Goal: Transaction & Acquisition: Purchase product/service

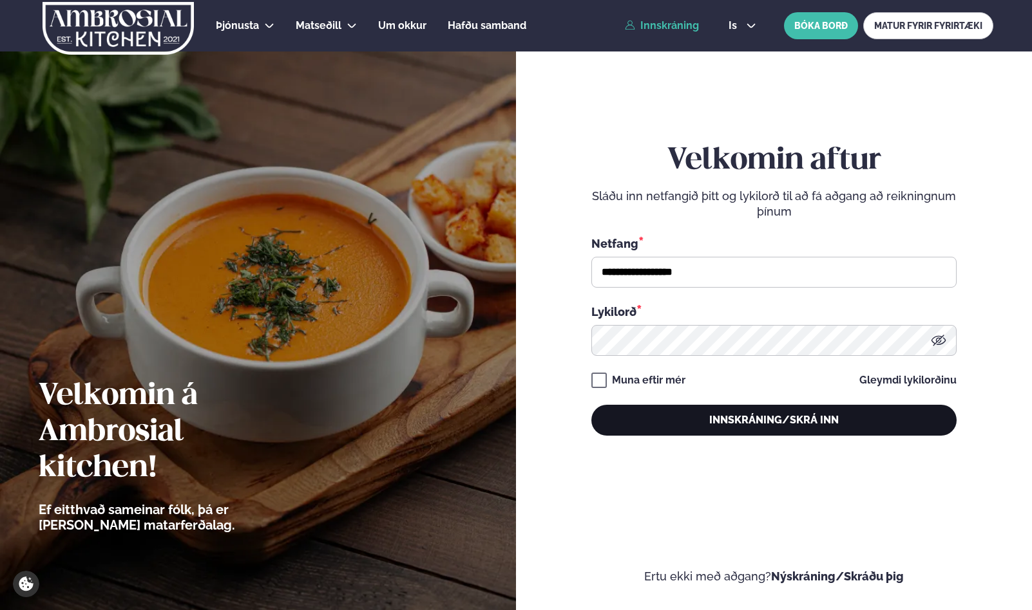
click at [694, 416] on button "Innskráning/Skrá inn" at bounding box center [773, 420] width 365 height 31
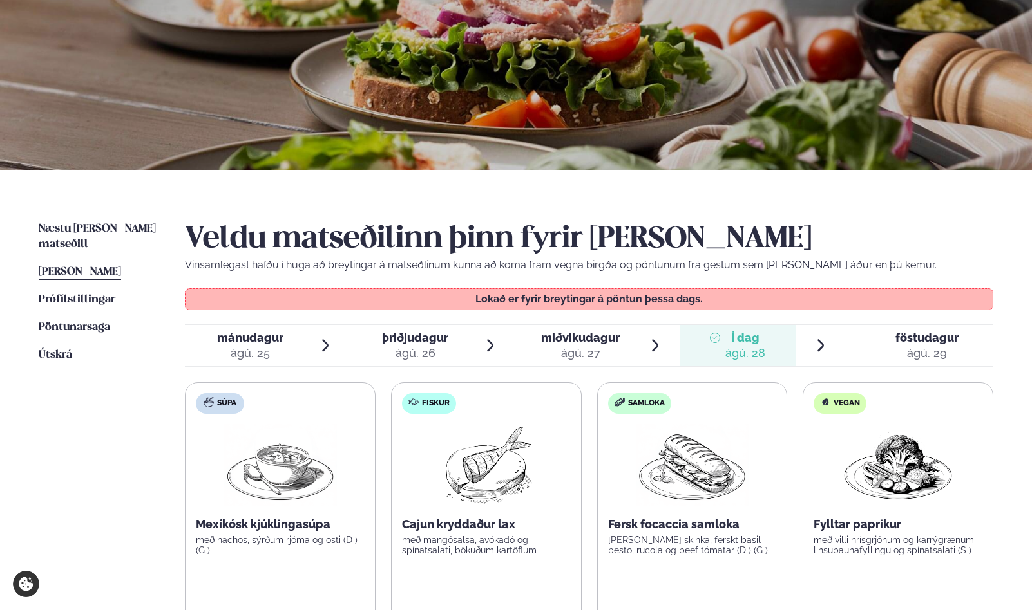
scroll to position [107, 0]
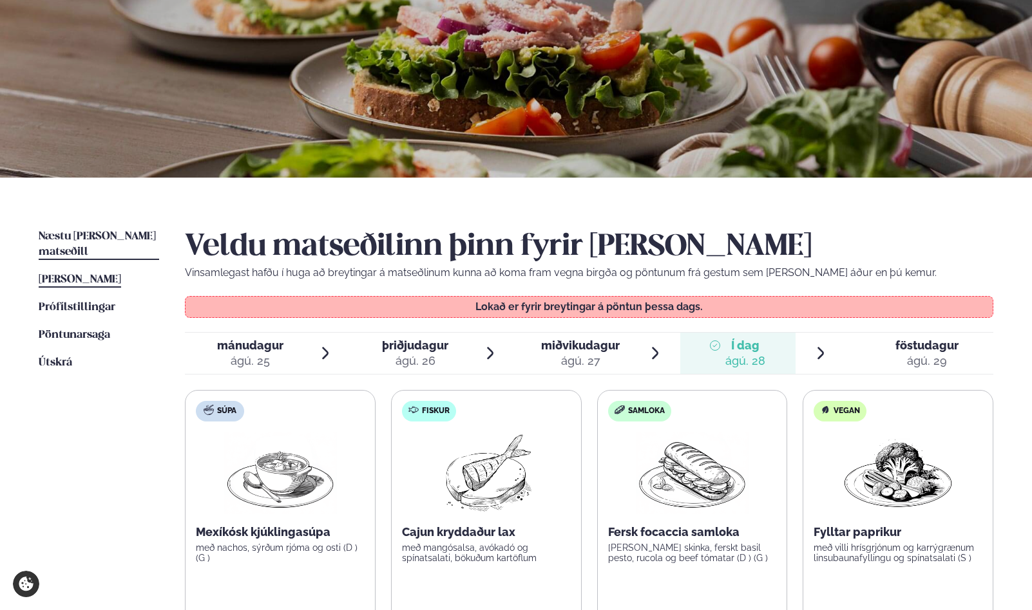
click at [108, 235] on span "Næstu [PERSON_NAME] matseðill" at bounding box center [97, 244] width 117 height 26
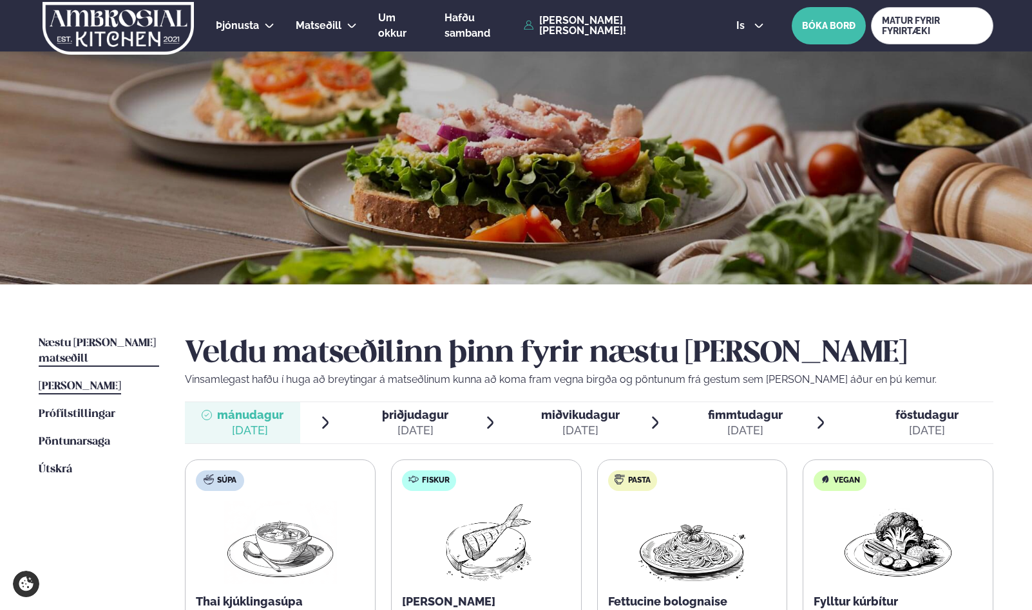
click at [86, 381] on span "[PERSON_NAME]" at bounding box center [80, 386] width 82 height 11
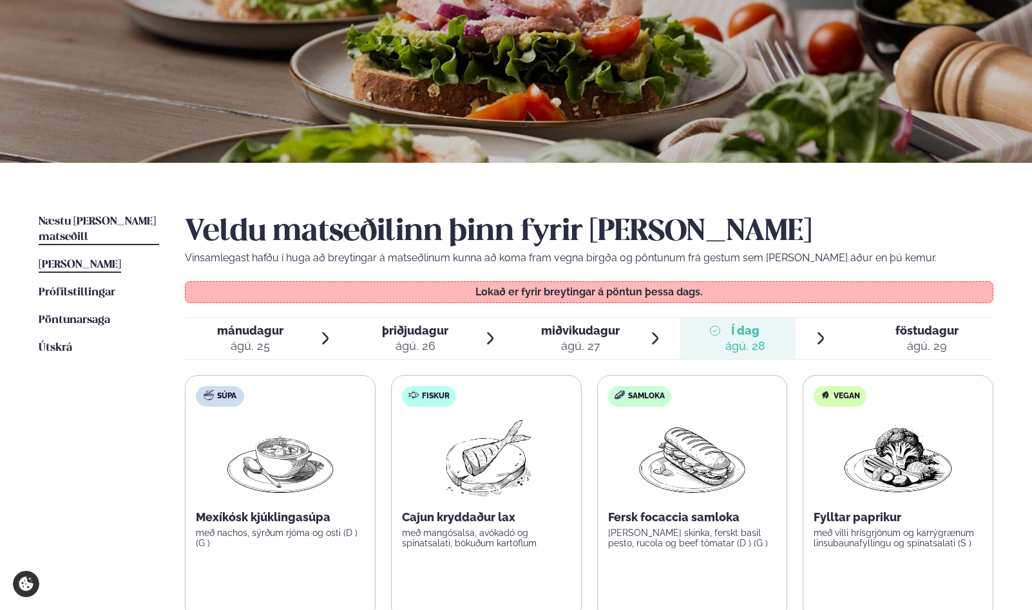
click at [117, 225] on span "Næstu [PERSON_NAME] matseðill" at bounding box center [97, 229] width 117 height 26
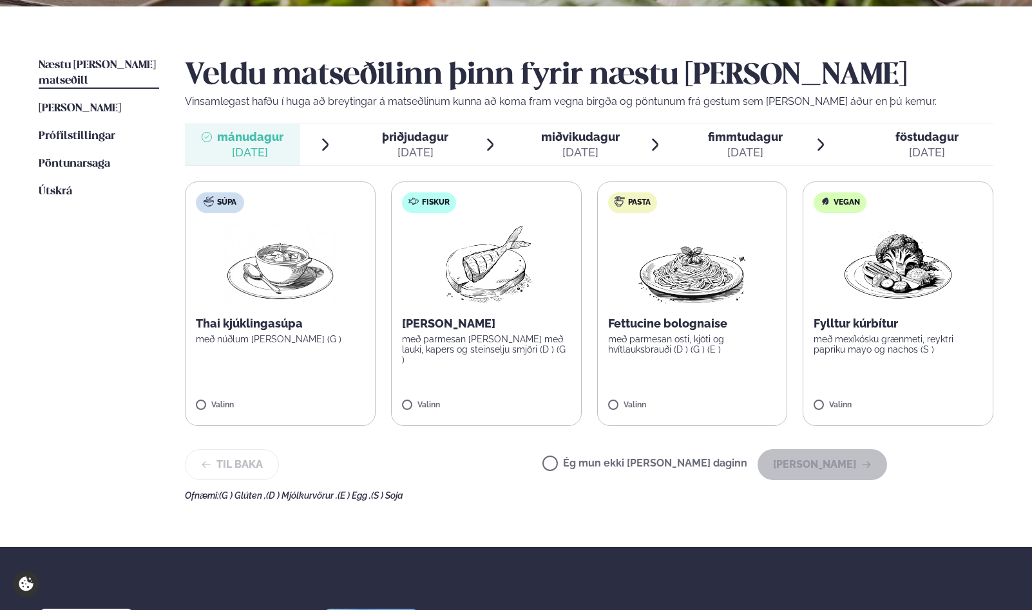
scroll to position [285, 0]
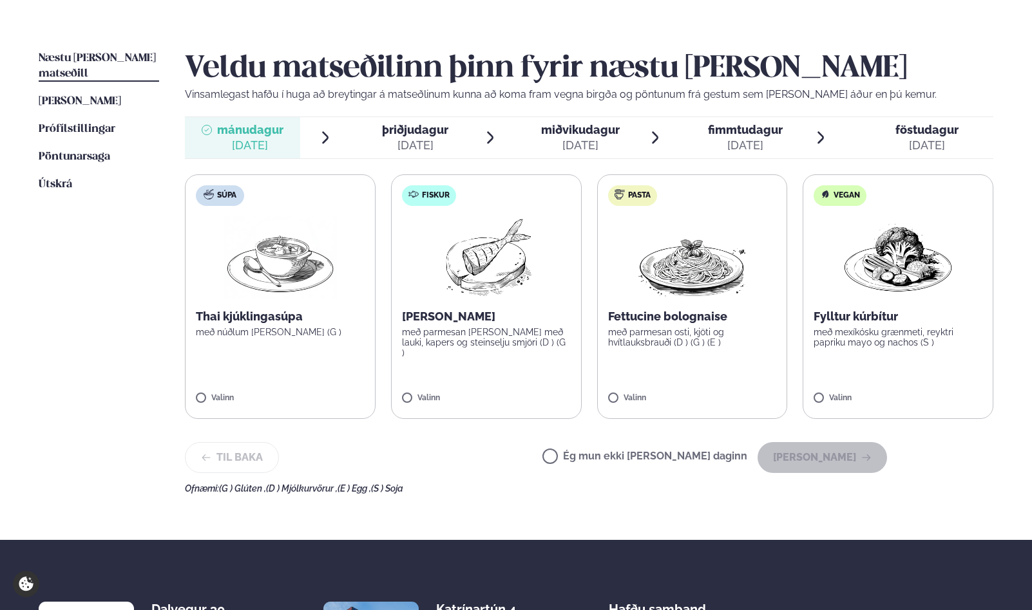
click at [491, 342] on p "með parmesan [PERSON_NAME] með lauki, kapers og steinselju smjöri (D ) (G )" at bounding box center [486, 342] width 169 height 31
click at [845, 462] on button "[PERSON_NAME]" at bounding box center [821, 457] width 129 height 31
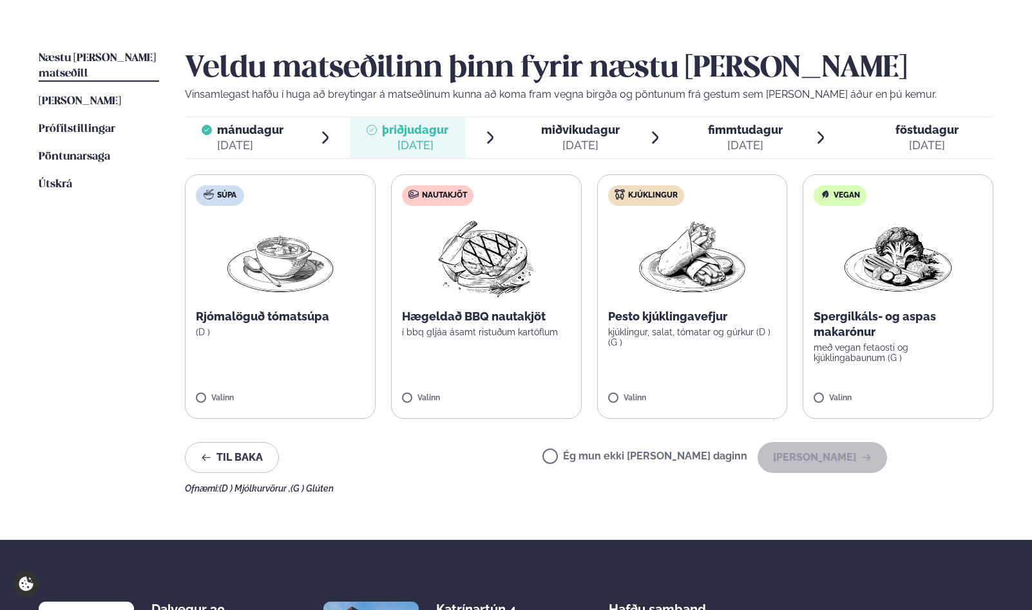
click at [504, 319] on p "Hægeldað BBQ nautakjöt" at bounding box center [486, 316] width 169 height 15
click at [823, 457] on button "[PERSON_NAME]" at bounding box center [821, 457] width 129 height 31
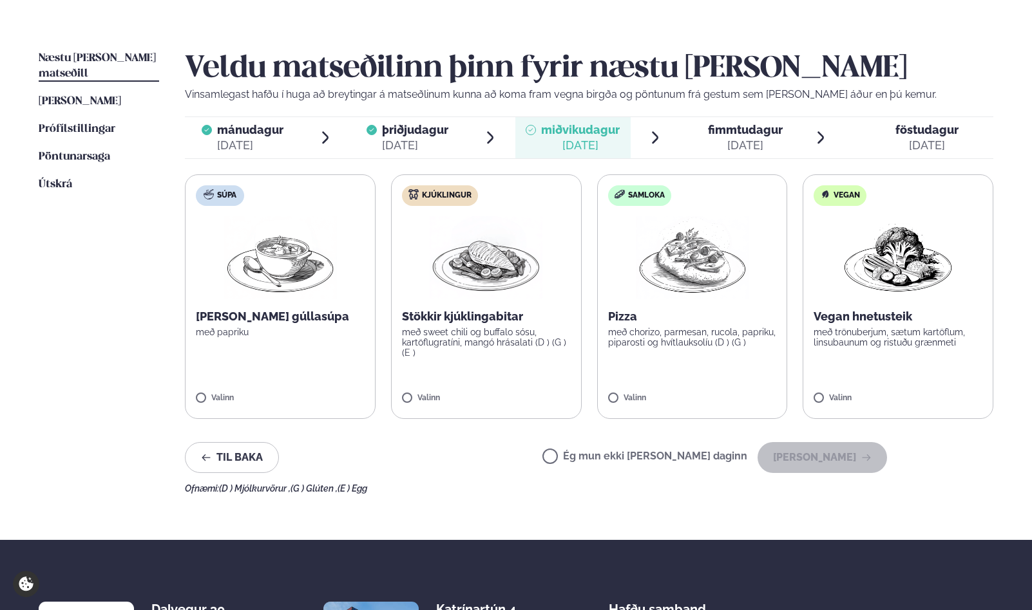
click at [504, 330] on p "með sweet chili og buffalo sósu, kartöflugratíni, mangó hrásalati (D ) (G ) (E )" at bounding box center [486, 342] width 169 height 31
click at [860, 457] on button "[PERSON_NAME]" at bounding box center [821, 457] width 129 height 31
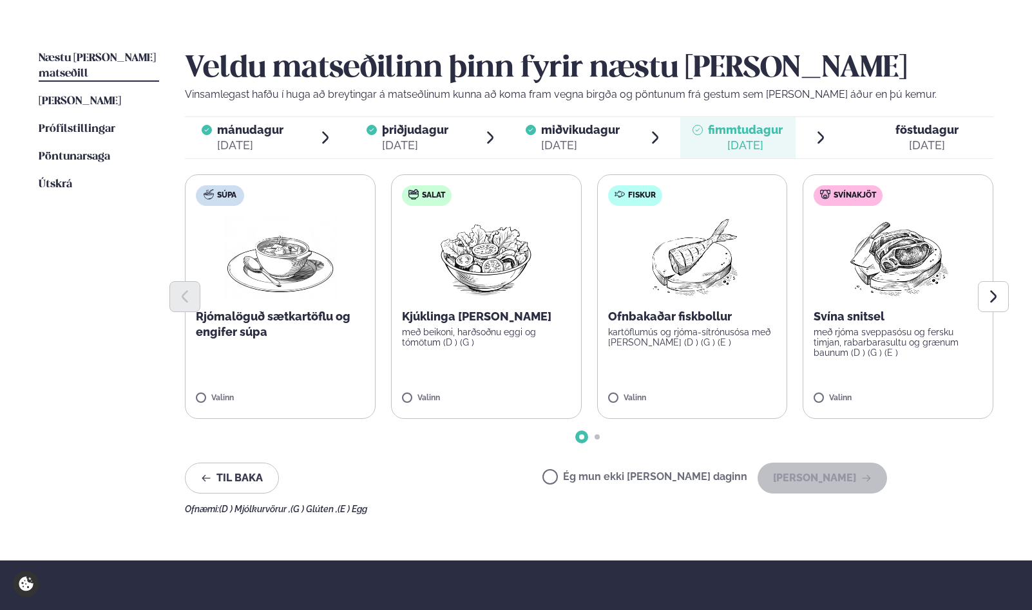
click at [892, 301] on div at bounding box center [589, 296] width 808 height 31
click at [874, 324] on p "Svína snitsel" at bounding box center [897, 316] width 169 height 15
click at [832, 484] on button "[PERSON_NAME]" at bounding box center [821, 478] width 129 height 31
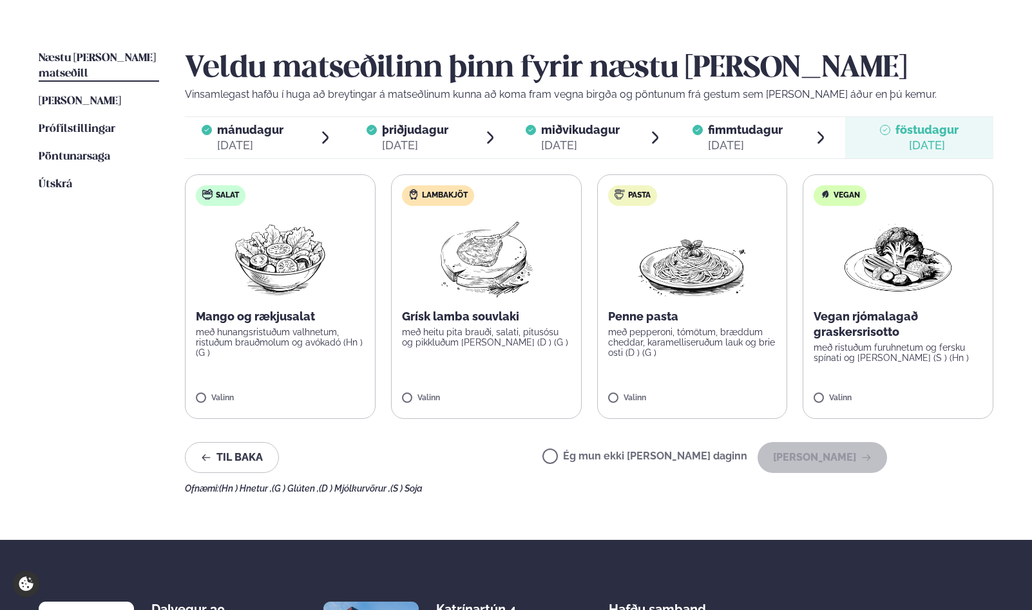
click at [474, 335] on p "með heitu pita brauði, salati, pitusósu og pikkluðum [PERSON_NAME] (D ) (G )" at bounding box center [486, 337] width 169 height 21
click at [855, 462] on button "[PERSON_NAME]" at bounding box center [821, 457] width 129 height 31
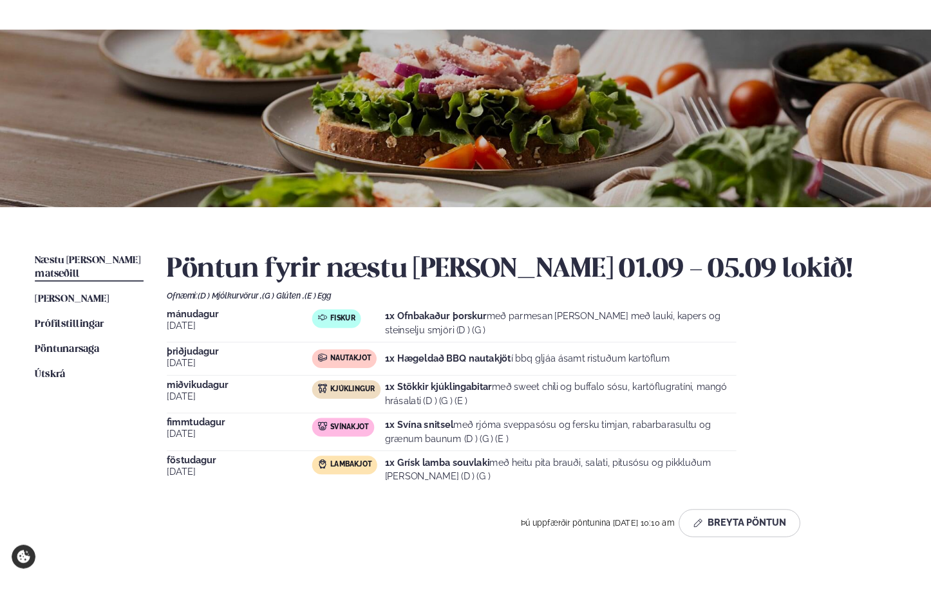
scroll to position [0, 0]
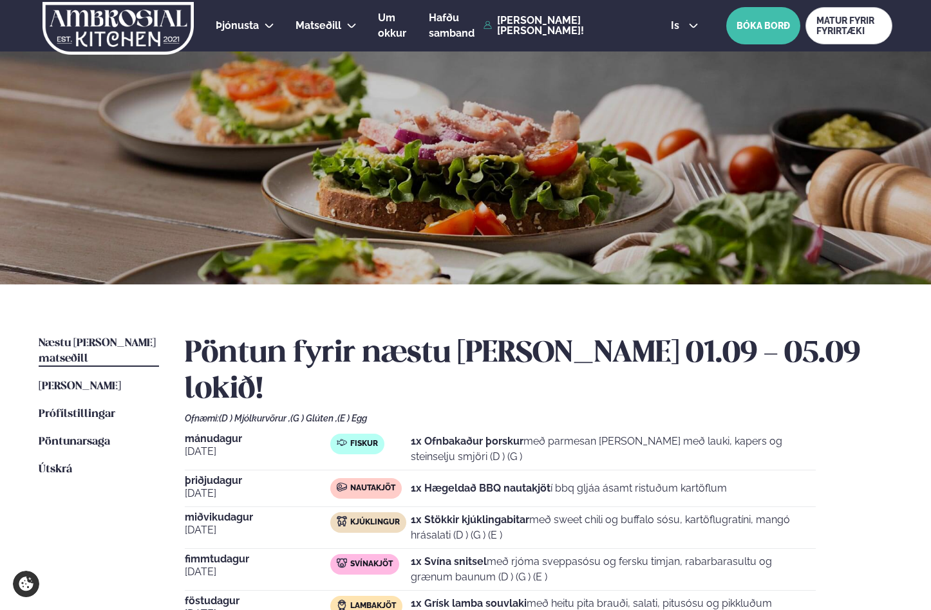
click at [802, 434] on p "1x Ofnbakaður þorskur með parmesan [PERSON_NAME] með lauki, kapers og steinselj…" at bounding box center [613, 449] width 405 height 31
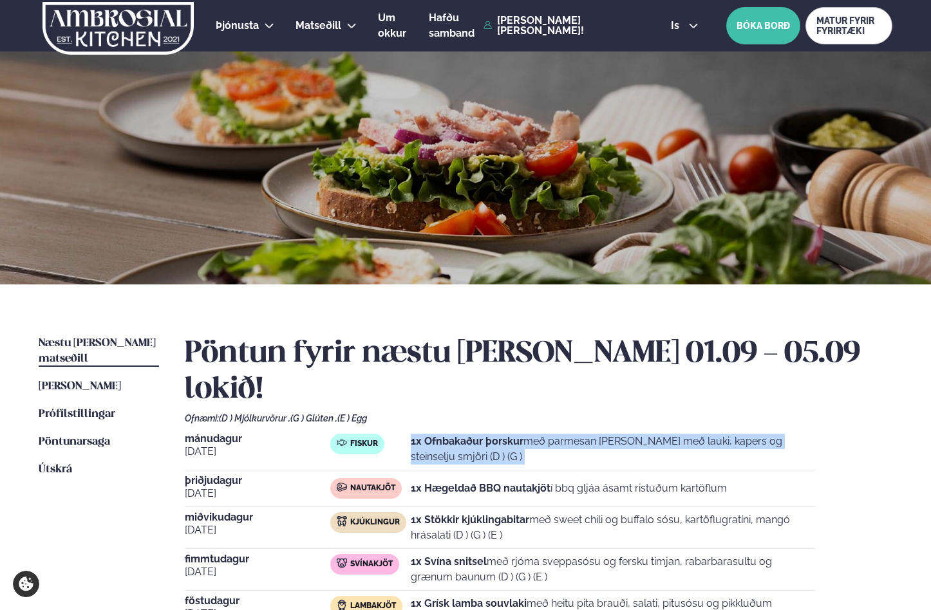
click at [802, 434] on p "1x Ofnbakaður þorskur með parmesan [PERSON_NAME] með lauki, kapers og steinselj…" at bounding box center [613, 449] width 405 height 31
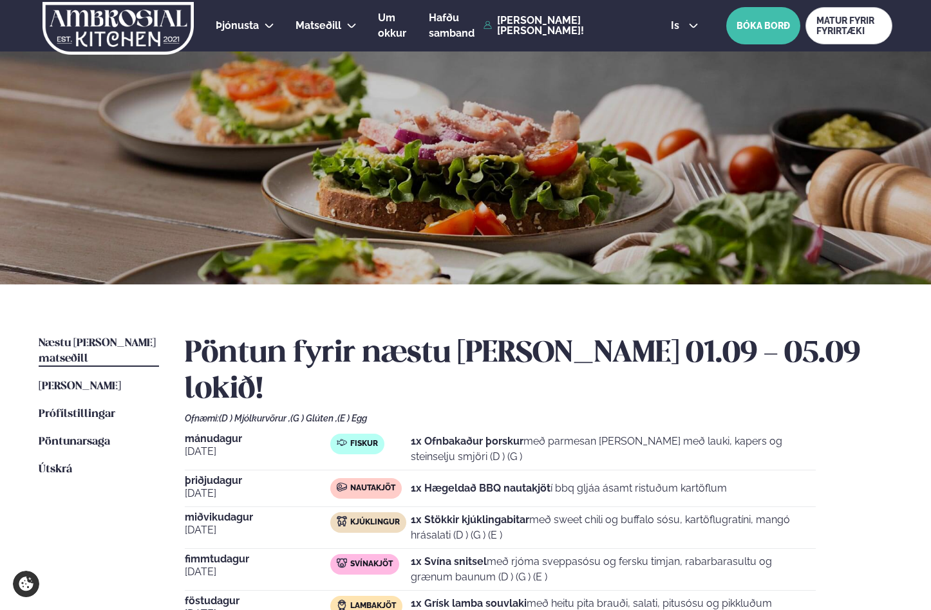
click at [802, 434] on p "1x Ofnbakaður þorskur með parmesan [PERSON_NAME] með lauki, kapers og steinselj…" at bounding box center [613, 449] width 405 height 31
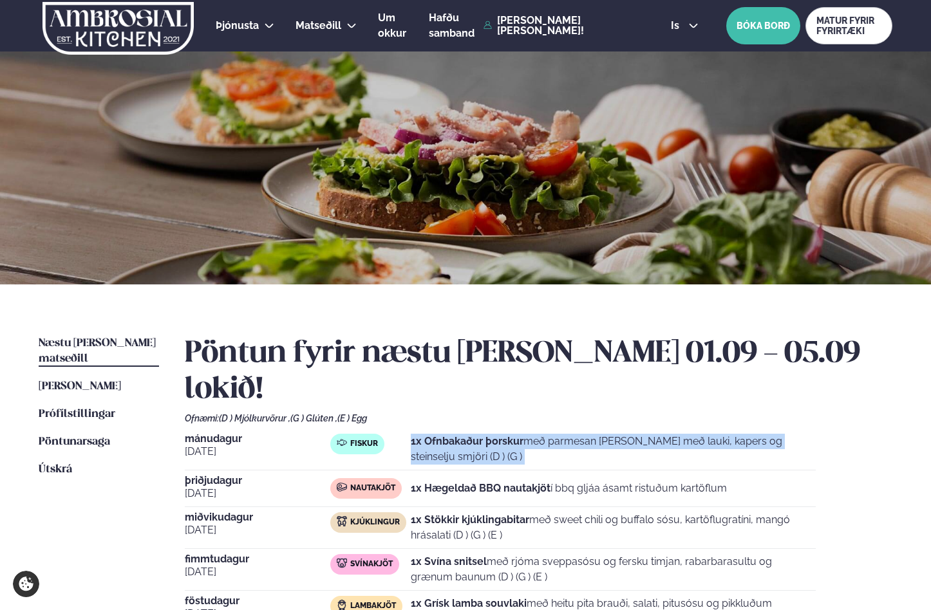
click at [802, 434] on p "1x Ofnbakaður þorskur með parmesan [PERSON_NAME] með lauki, kapers og steinselj…" at bounding box center [613, 449] width 405 height 31
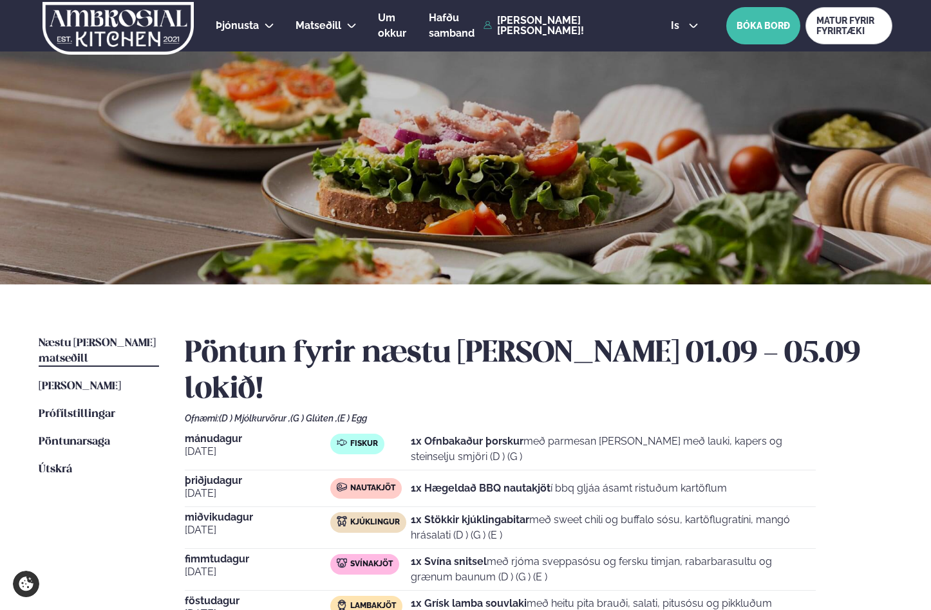
click at [802, 434] on p "1x Ofnbakaður þorskur með parmesan [PERSON_NAME] með lauki, kapers og steinselj…" at bounding box center [613, 449] width 405 height 31
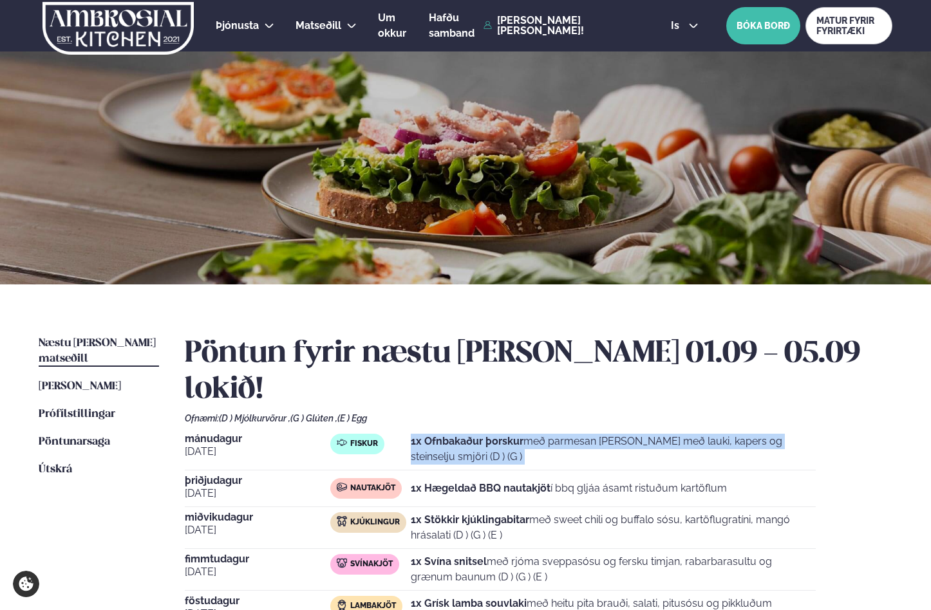
click at [802, 434] on p "1x Ofnbakaður þorskur með parmesan [PERSON_NAME] með lauki, kapers og steinselj…" at bounding box center [613, 449] width 405 height 31
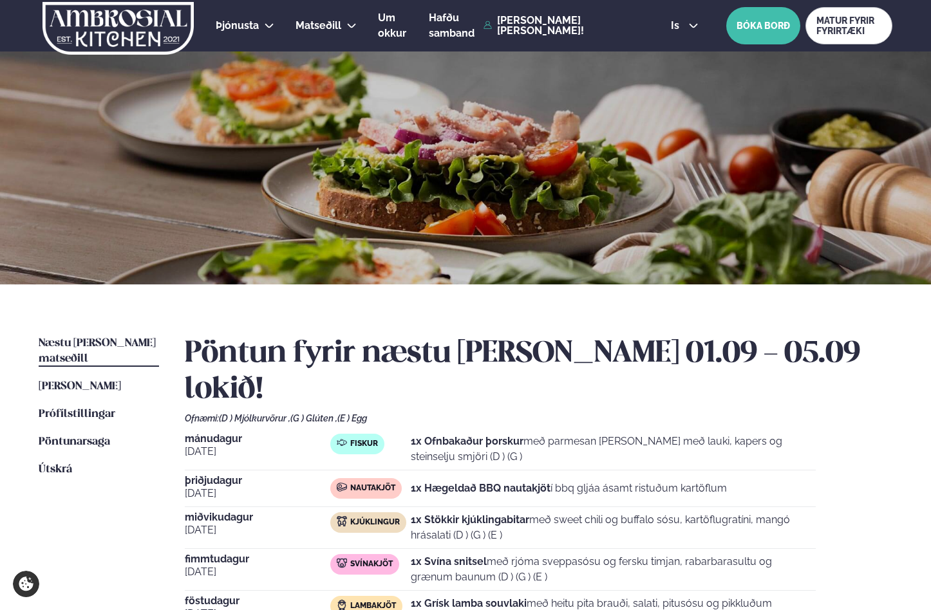
click at [576, 343] on h2 "Pöntun fyrir næstu [PERSON_NAME] 01.09 - 05.09 lokið!" at bounding box center [539, 372] width 708 height 72
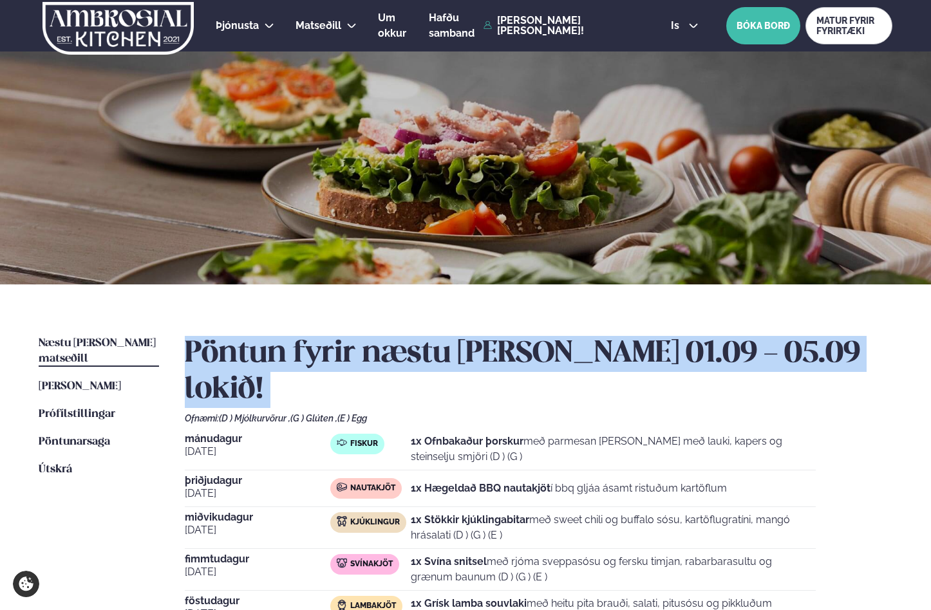
click at [576, 343] on h2 "Pöntun fyrir næstu [PERSON_NAME] 01.09 - 05.09 lokið!" at bounding box center [539, 372] width 708 height 72
